Goal: Information Seeking & Learning: Find specific fact

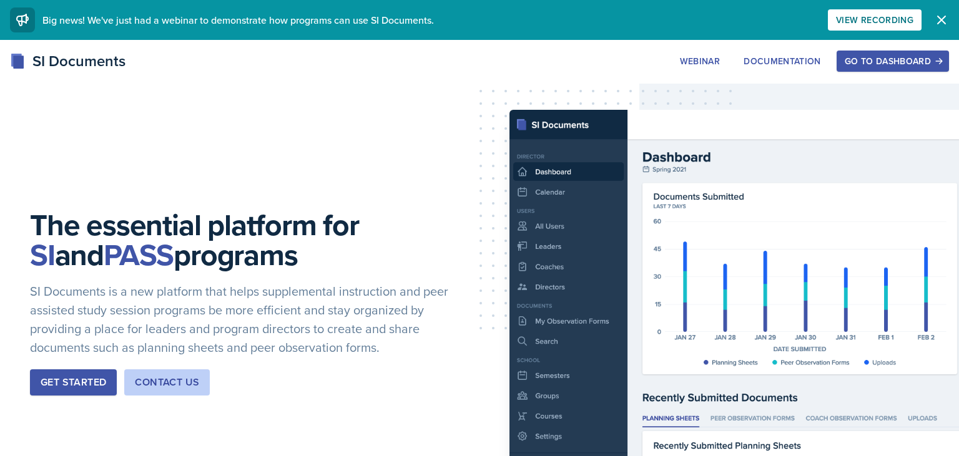
click at [892, 52] on button "Go to Dashboard" at bounding box center [893, 61] width 112 height 21
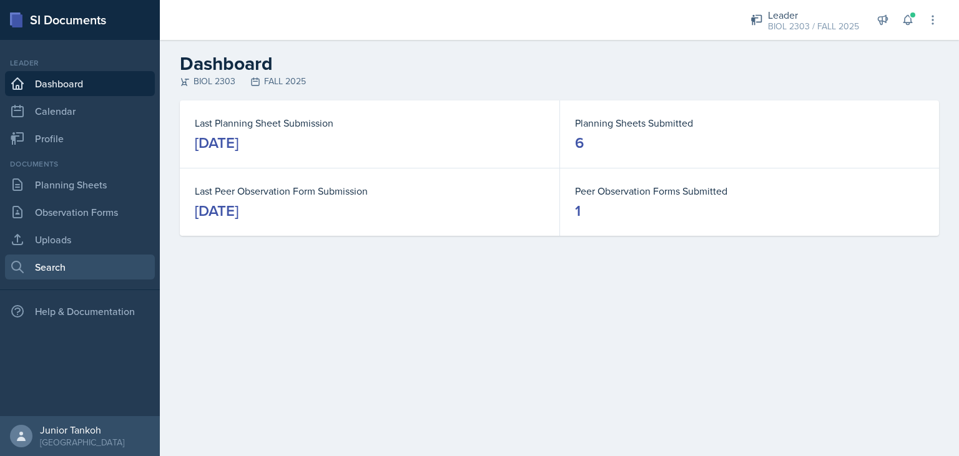
click at [51, 263] on link "Search" at bounding box center [80, 267] width 150 height 25
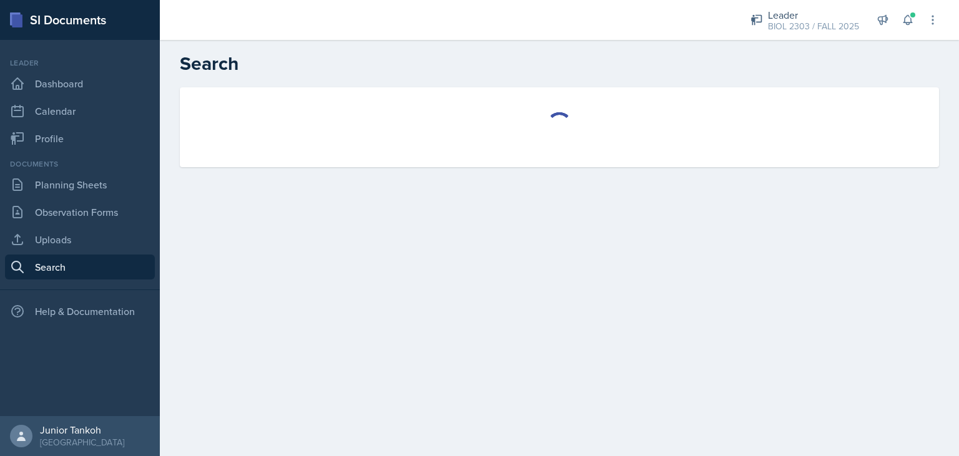
select select "all"
select select "1"
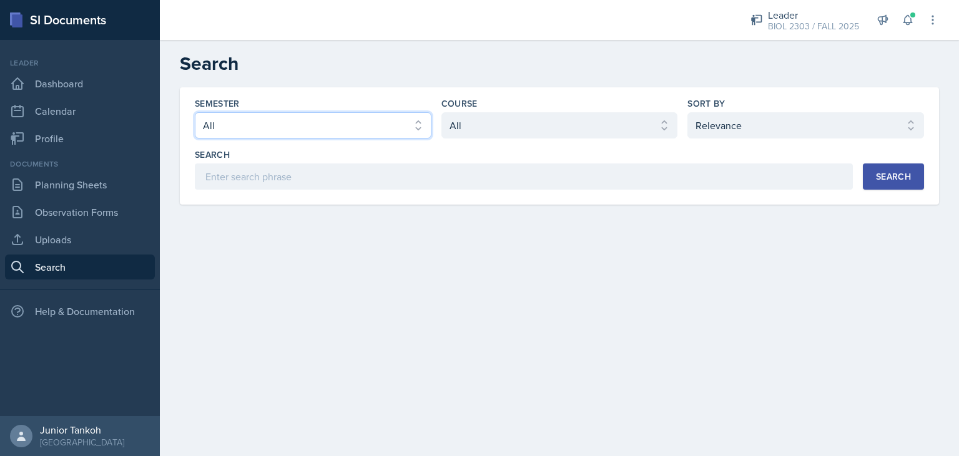
click at [195, 112] on select "Select semester All FALL 2025 Summer II 2025 Summer I 2025 Spring 2025 Fall 202…" at bounding box center [313, 125] width 237 height 26
select select "7f45929c-d643-49f6-8fd4-d438319b7156"
click option "Spring 2025" at bounding box center [0, 0] width 0 height 0
click at [548, 109] on div "Course" at bounding box center [559, 103] width 237 height 12
click at [441, 112] on select "Select course All ACC 2301 ART 1301 ART 1302 ART 1310 BIOL 1301 BIOL 1302 BIOL …" at bounding box center [559, 125] width 237 height 26
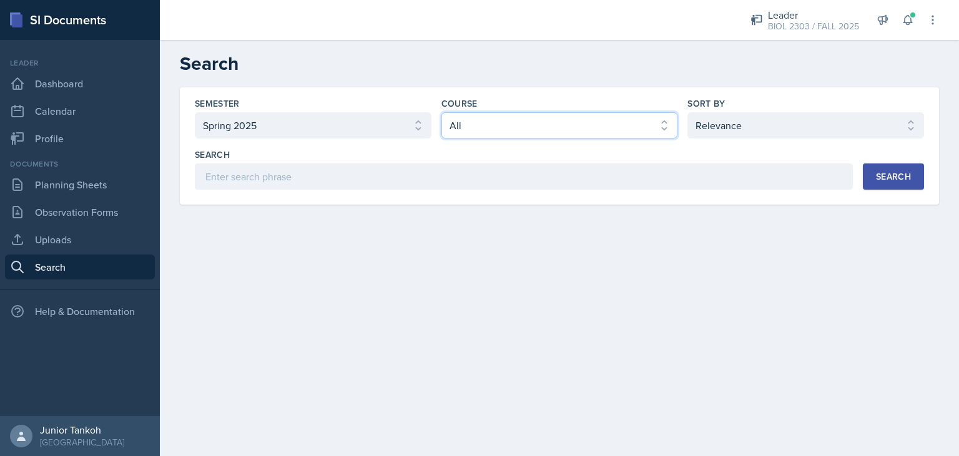
select select "37e30fb5-451e-4023-a479-7bb3b59aea50"
click option "BIOL 2303" at bounding box center [0, 0] width 0 height 0
click at [687, 112] on select "Select sort by Relevance Document Date (Asc) Document Date (Desc)" at bounding box center [805, 125] width 237 height 26
select select "2"
click option "Document Date (Asc)" at bounding box center [0, 0] width 0 height 0
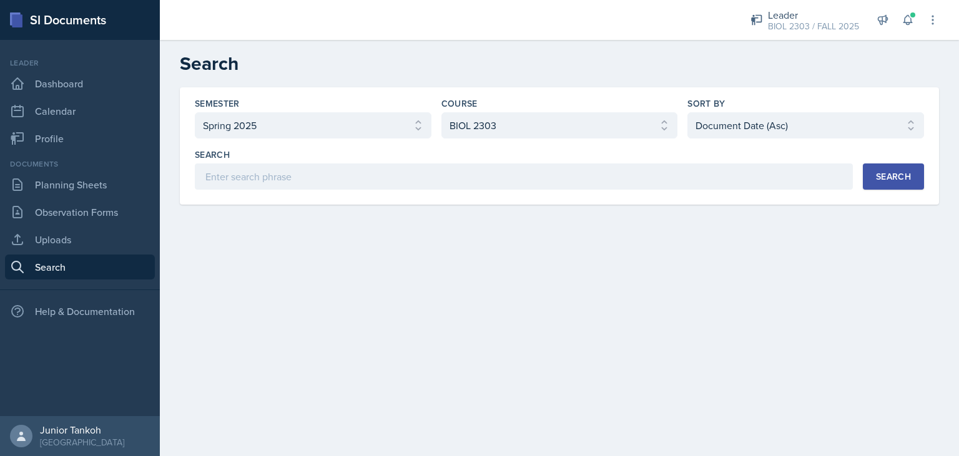
click at [869, 173] on button "Search" at bounding box center [893, 177] width 61 height 26
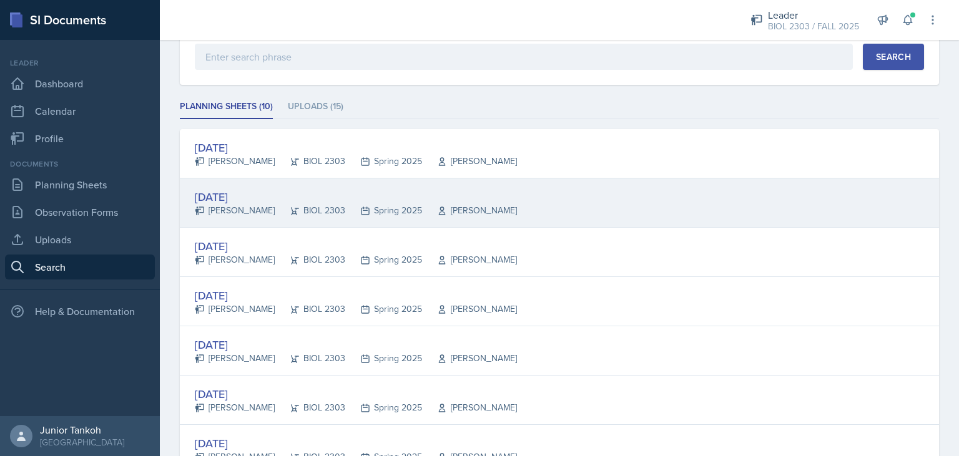
scroll to position [124, 0]
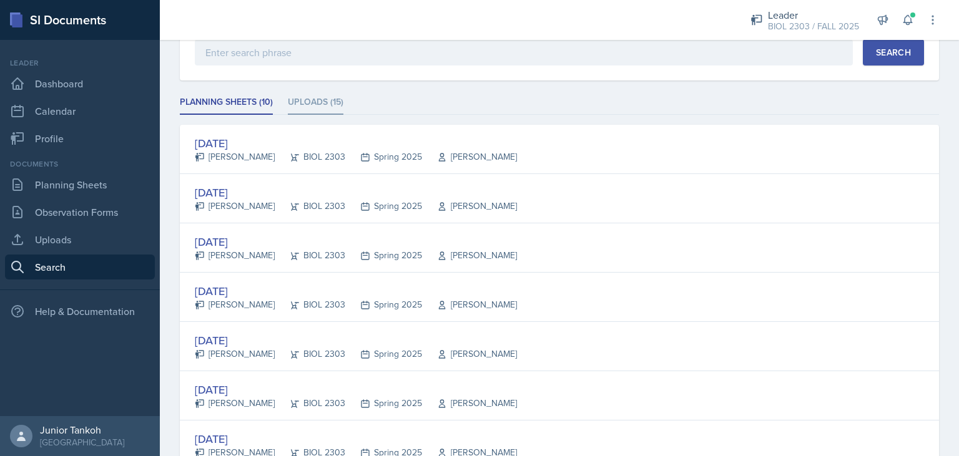
click at [337, 111] on li "Uploads (15)" at bounding box center [316, 103] width 56 height 24
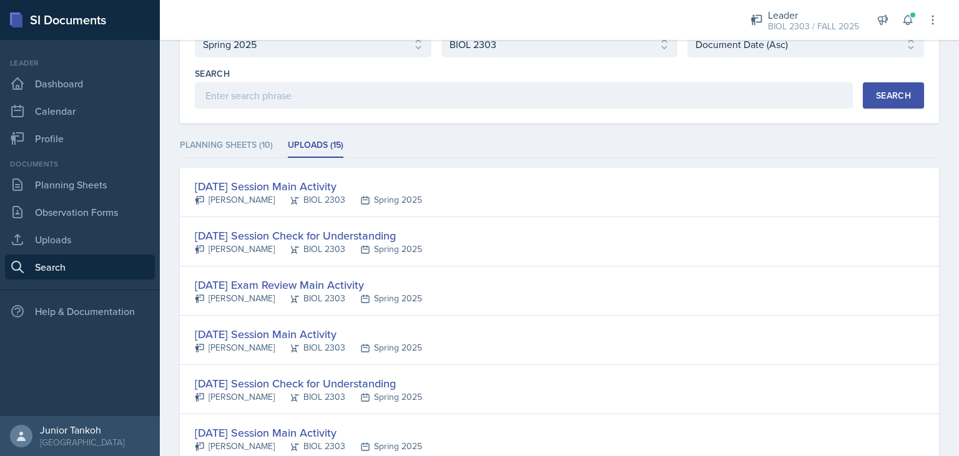
scroll to position [0, 0]
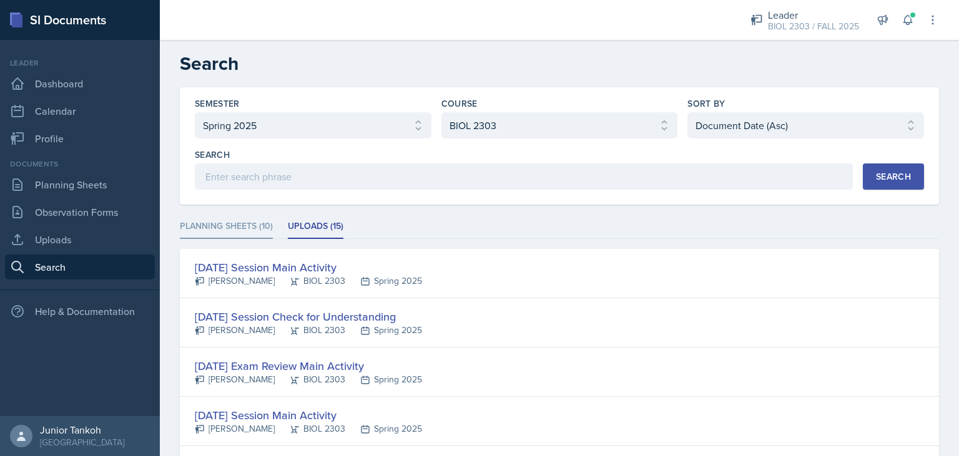
click at [268, 226] on li "Planning Sheets (10)" at bounding box center [226, 227] width 93 height 24
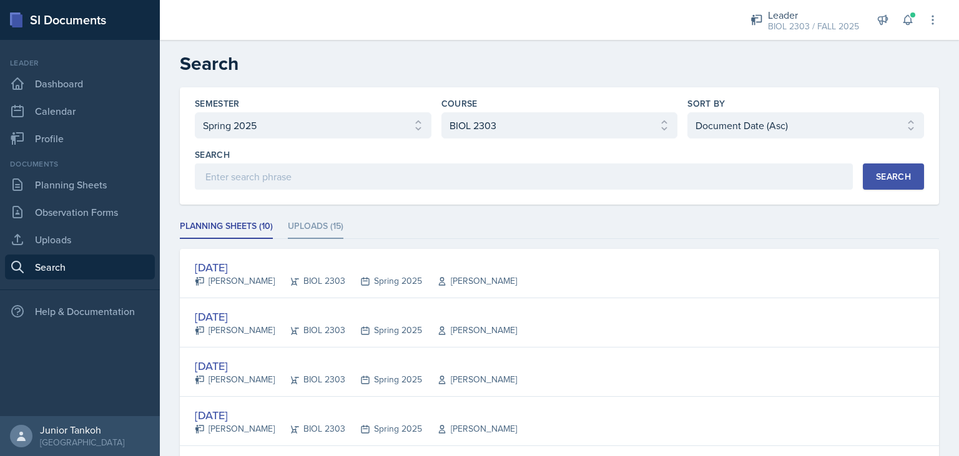
click at [315, 224] on li "Uploads (15)" at bounding box center [316, 227] width 56 height 24
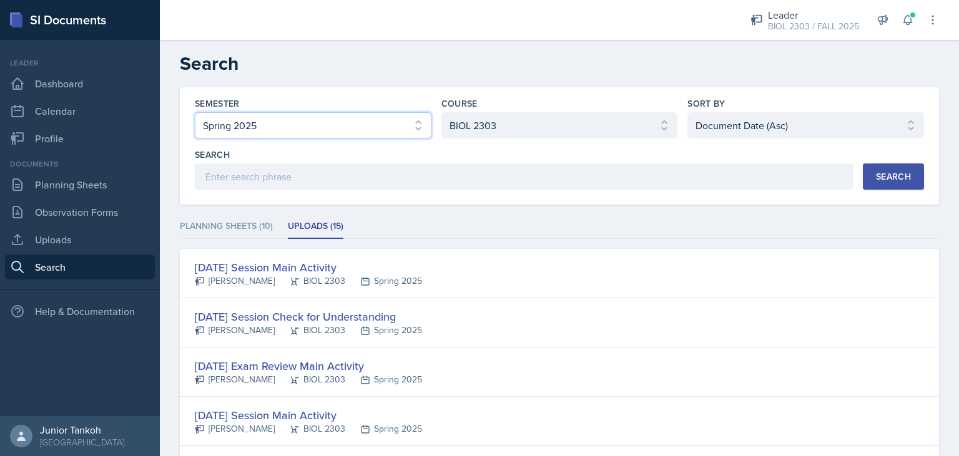
click at [195, 112] on select "Select semester All FALL 2025 Summer II 2025 Summer I 2025 Spring 2025 Fall 202…" at bounding box center [313, 125] width 237 height 26
click option "Fall 2024" at bounding box center [0, 0] width 0 height 0
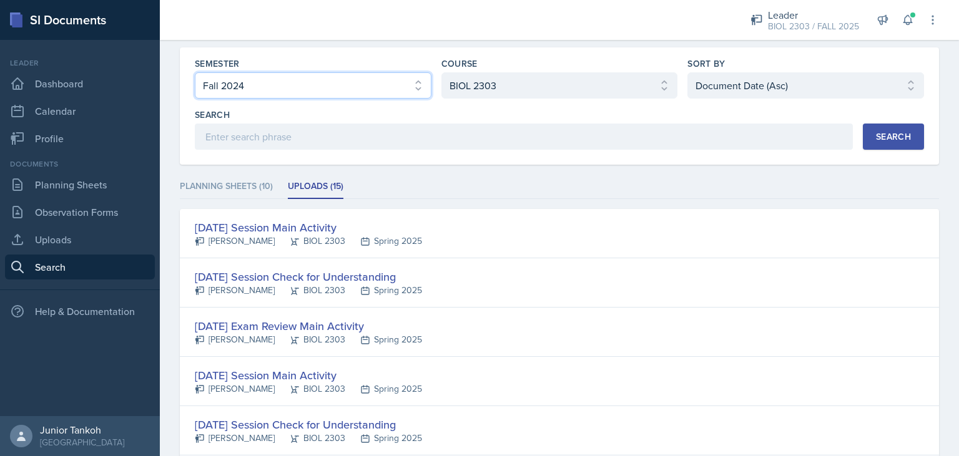
scroll to position [41, 0]
click at [886, 133] on div "Search" at bounding box center [893, 135] width 35 height 10
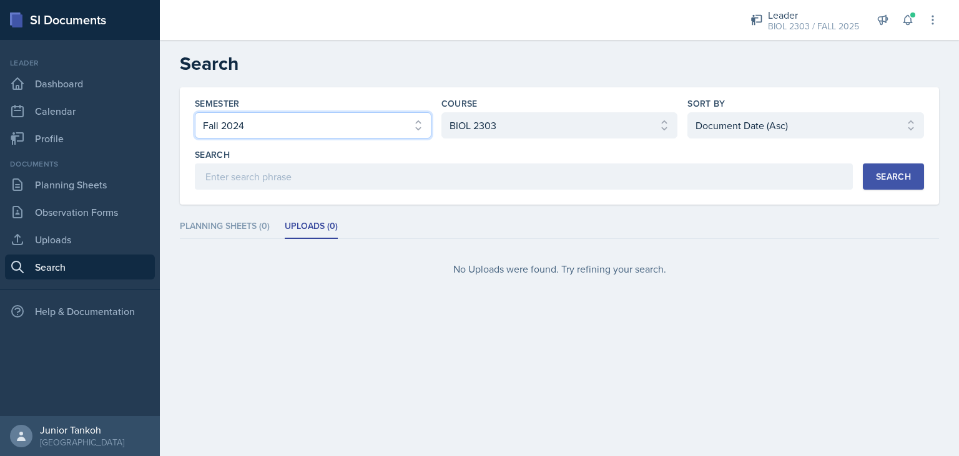
click at [195, 112] on select "Select semester All FALL 2025 Summer II 2025 Summer I 2025 Spring 2025 Fall 202…" at bounding box center [313, 125] width 237 height 26
select select "7f45929c-d643-49f6-8fd4-d438319b7156"
click option "Spring 2025" at bounding box center [0, 0] width 0 height 0
click at [887, 172] on div "Search" at bounding box center [893, 177] width 35 height 10
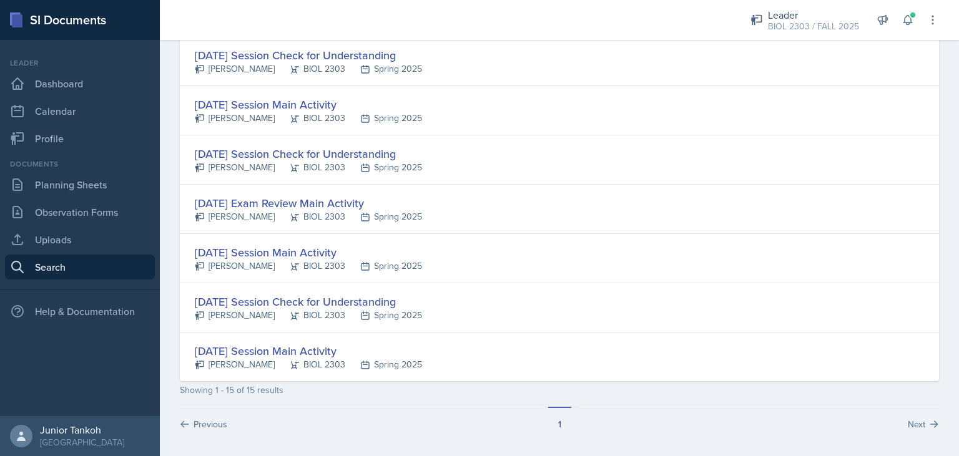
scroll to position [608, 0]
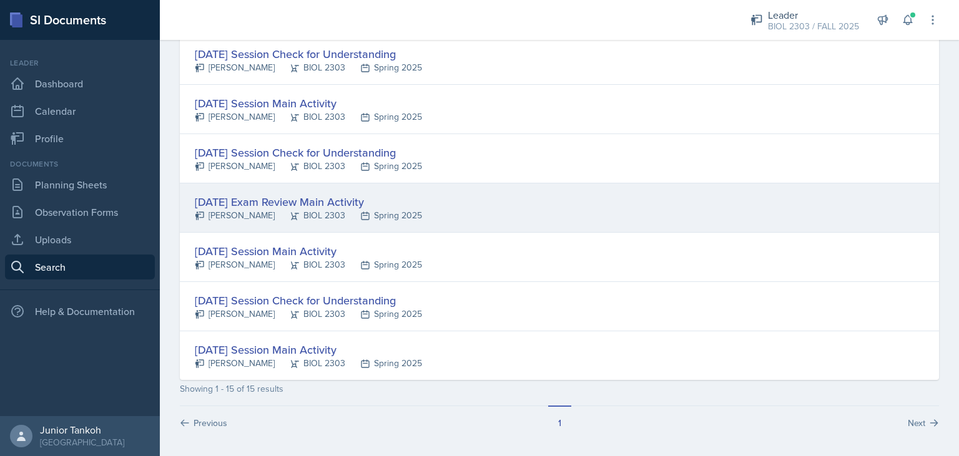
click at [301, 194] on div "[DATE] Exam Review Main Activity" at bounding box center [308, 202] width 227 height 17
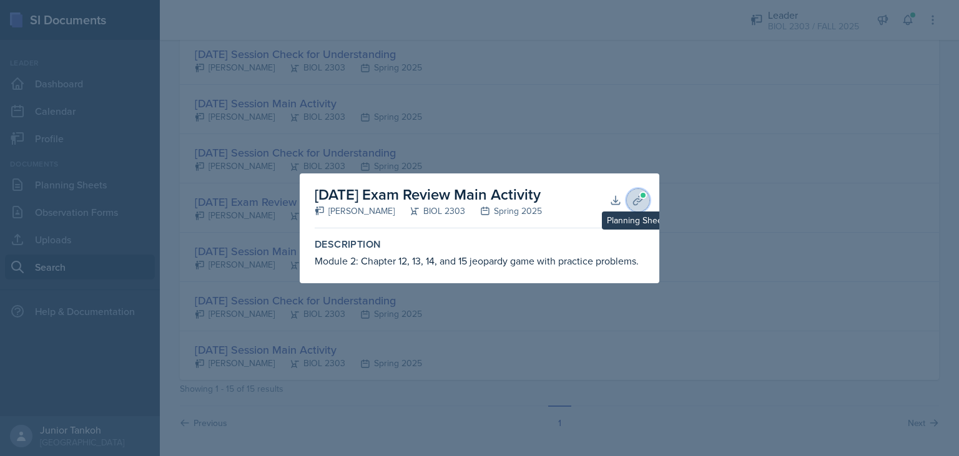
click at [643, 199] on span at bounding box center [642, 195] width 7 height 7
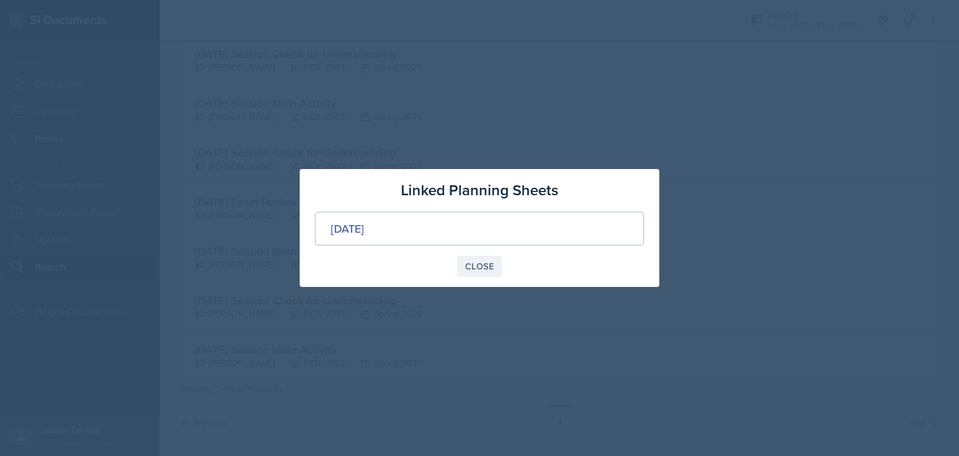
click at [466, 262] on div "Close" at bounding box center [479, 267] width 29 height 10
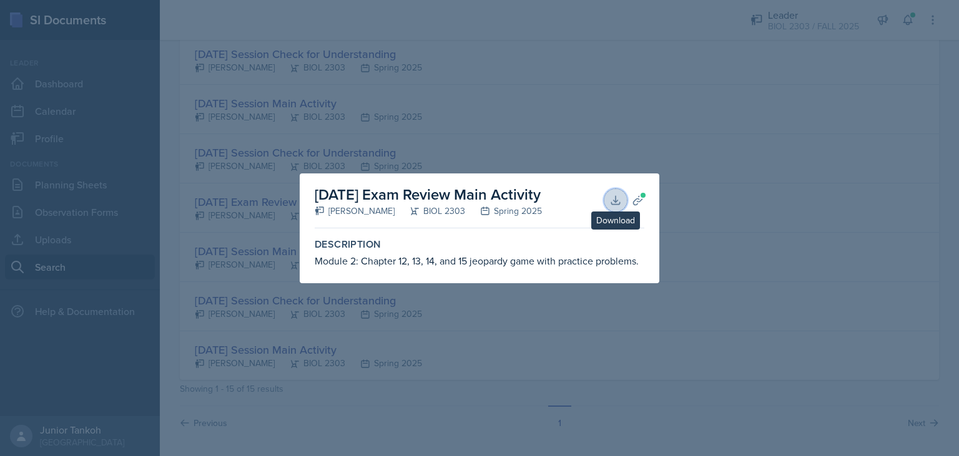
click at [616, 203] on icon at bounding box center [615, 200] width 12 height 12
click at [467, 17] on div at bounding box center [479, 228] width 959 height 456
